Goal: Answer question/provide support

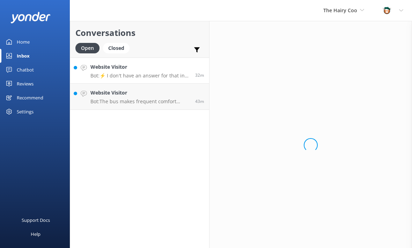
click at [151, 72] on div "Website Visitor Bot: ⚡ I don't have an answer for that in my knowledge base. Pl…" at bounding box center [140, 70] width 100 height 15
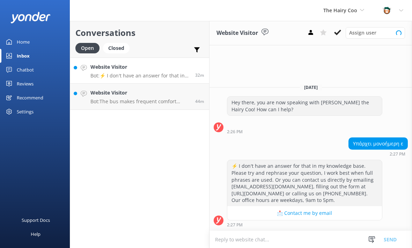
click at [365, 146] on div "Υπάρχει μονοήμερη ε" at bounding box center [378, 144] width 59 height 12
click at [395, 144] on div "Υπάρχει μονοήμερη ε" at bounding box center [378, 144] width 59 height 12
click at [391, 142] on div "Υπάρχει μονοήμερη ε" at bounding box center [378, 144] width 59 height 12
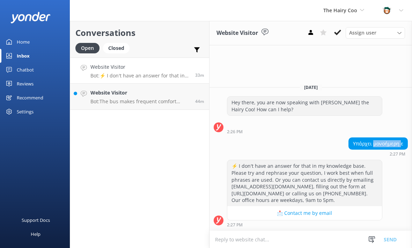
click at [391, 142] on div "Υπάρχει μονοήμερη ε" at bounding box center [378, 144] width 59 height 12
copy div "Υπάρχει μονοήμερη ε"
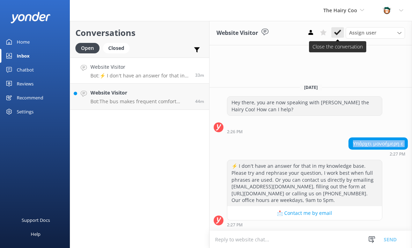
click at [341, 32] on icon at bounding box center [337, 32] width 7 height 7
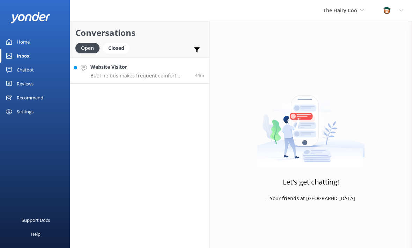
click at [180, 79] on link "Website Visitor Bot: The bus makes frequent comfort stops, and food is readily …" at bounding box center [139, 71] width 139 height 26
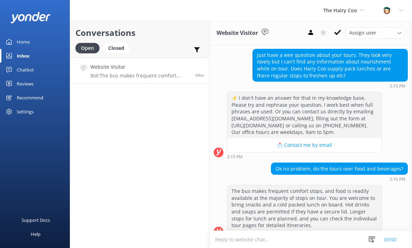
scroll to position [66, 0]
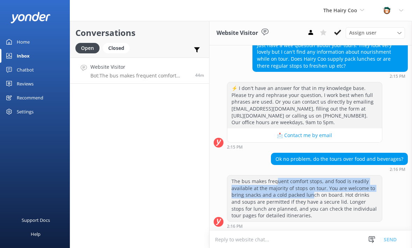
drag, startPoint x: 275, startPoint y: 182, endPoint x: 310, endPoint y: 197, distance: 38.2
click at [310, 197] on div "The bus makes frequent comfort stops, and food is readily available at the majo…" at bounding box center [304, 199] width 155 height 46
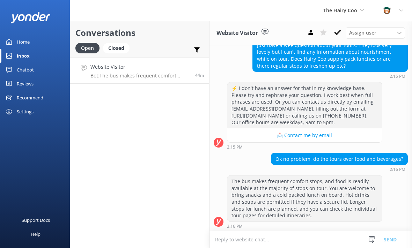
drag, startPoint x: 310, startPoint y: 197, endPoint x: 310, endPoint y: 206, distance: 8.4
click at [310, 206] on div "The bus makes frequent comfort stops, and food is readily available at the majo…" at bounding box center [304, 199] width 155 height 46
click at [23, 41] on div "Home" at bounding box center [23, 42] width 13 height 14
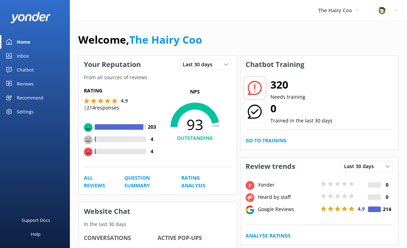
click at [25, 58] on div "Inbox" at bounding box center [23, 56] width 12 height 14
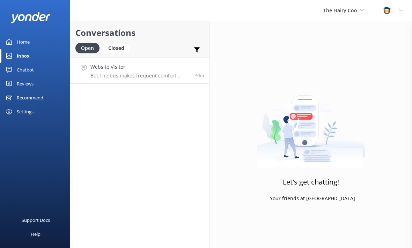
click at [182, 74] on p "Bot: The bus makes frequent comfort stops, and food is readily available at the…" at bounding box center [140, 76] width 100 height 6
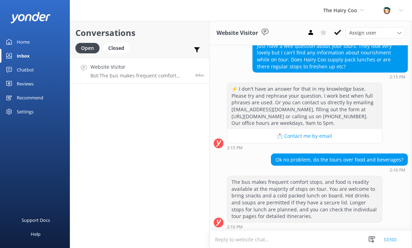
scroll to position [66, 0]
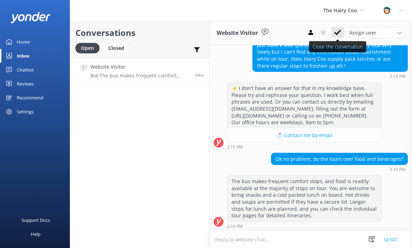
click at [340, 31] on use at bounding box center [337, 33] width 7 height 6
